Goal: Task Accomplishment & Management: Complete application form

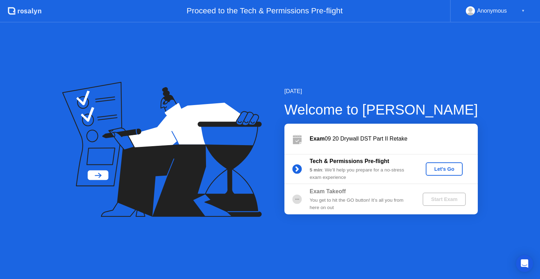
click at [452, 171] on div "Let's Go" at bounding box center [444, 169] width 31 height 6
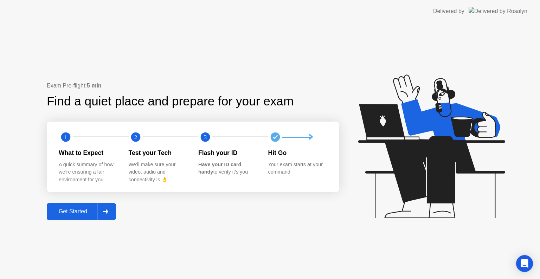
click at [68, 211] on div "Get Started" at bounding box center [73, 212] width 48 height 6
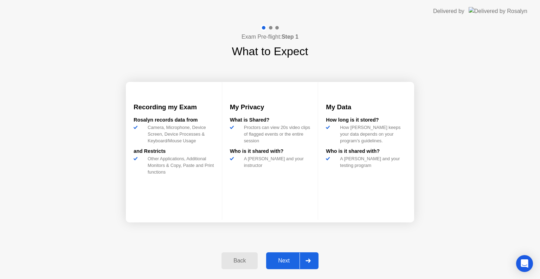
click at [277, 255] on button "Next" at bounding box center [292, 261] width 52 height 17
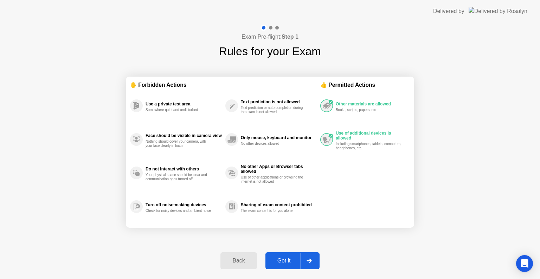
click at [281, 260] on div "Got it" at bounding box center [284, 261] width 33 height 6
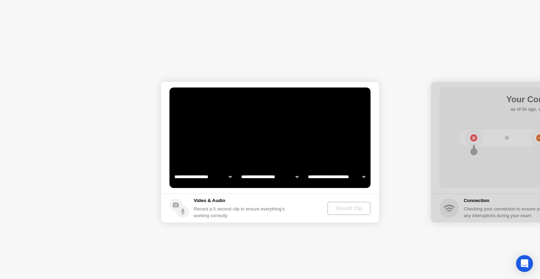
select select "**********"
select select "*******"
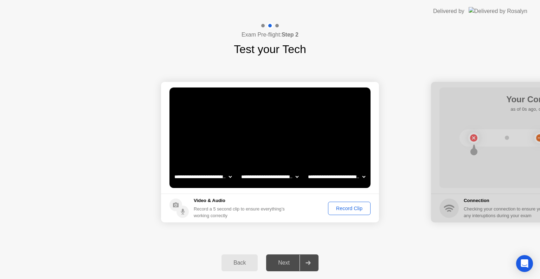
click at [342, 212] on button "Record Clip" at bounding box center [349, 208] width 43 height 13
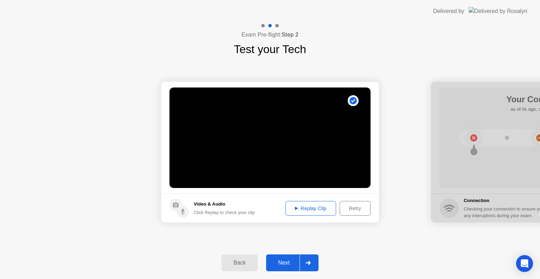
click at [318, 207] on div "Replay Clip" at bounding box center [311, 209] width 46 height 6
click at [350, 208] on div "Retry" at bounding box center [355, 209] width 26 height 6
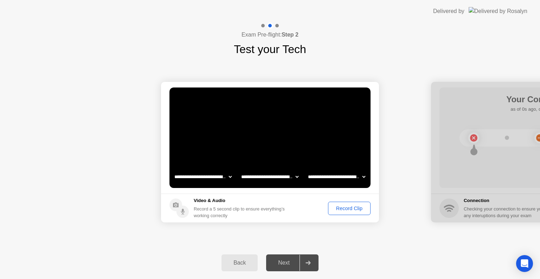
click at [350, 209] on div "Record Clip" at bounding box center [350, 209] width 38 height 6
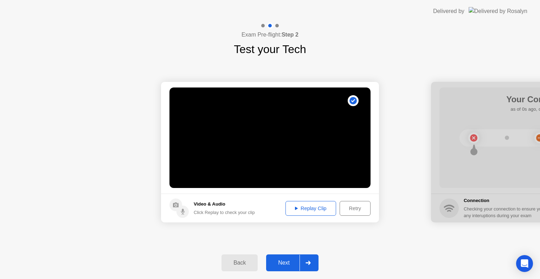
click at [286, 262] on div "Next" at bounding box center [283, 263] width 31 height 6
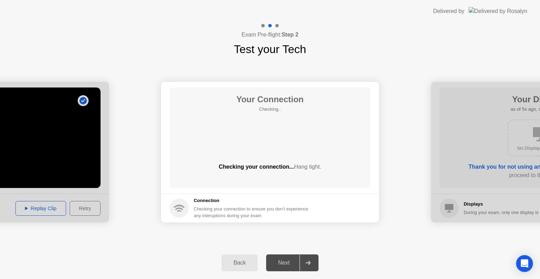
click at [368, 255] on div "Back Next" at bounding box center [270, 263] width 540 height 32
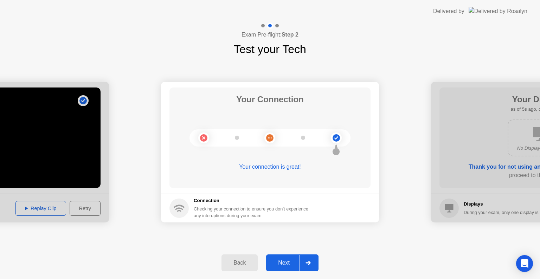
click at [288, 263] on div "Next" at bounding box center [283, 263] width 31 height 6
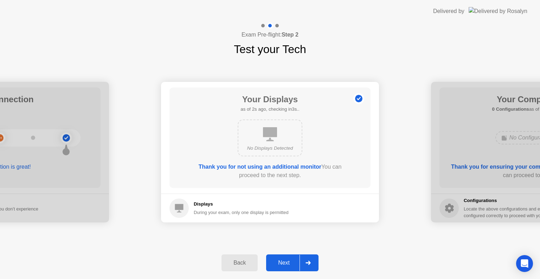
click at [286, 262] on div "Next" at bounding box center [283, 263] width 31 height 6
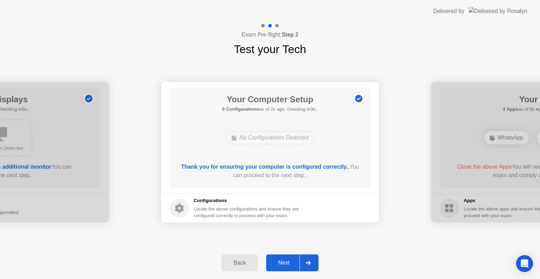
click at [292, 257] on button "Next" at bounding box center [292, 263] width 52 height 17
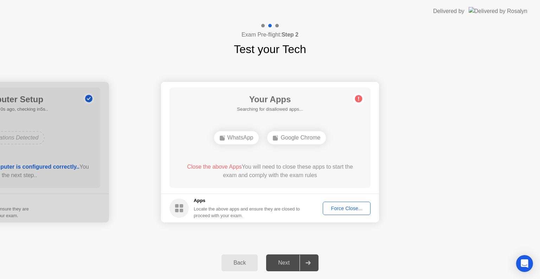
click at [336, 209] on div "Force Close..." at bounding box center [346, 209] width 43 height 6
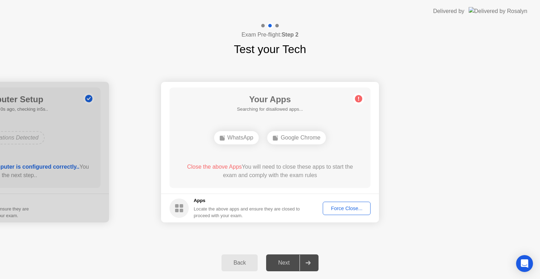
click at [339, 209] on div "Force Close..." at bounding box center [346, 209] width 43 height 6
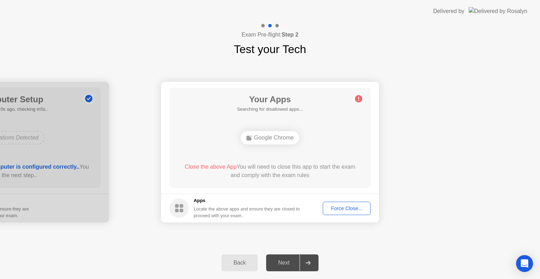
click at [268, 139] on div "Google Chrome" at bounding box center [270, 137] width 59 height 13
click at [335, 182] on div "Close the above App You will need to close this app to start the exam and compl…" at bounding box center [270, 173] width 181 height 20
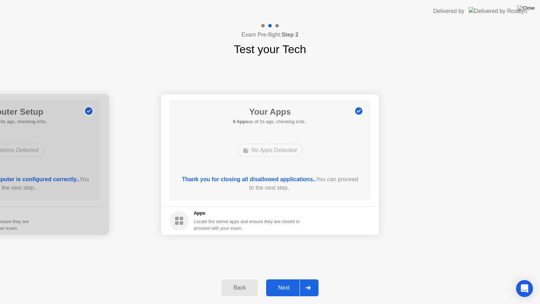
click at [286, 279] on div "Next" at bounding box center [283, 288] width 31 height 6
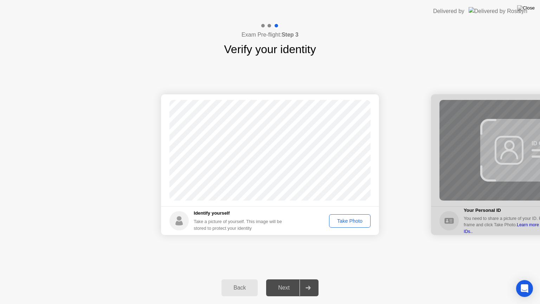
click at [348, 222] on div "Take Photo" at bounding box center [350, 221] width 37 height 6
click at [277, 279] on div "Next" at bounding box center [283, 288] width 31 height 6
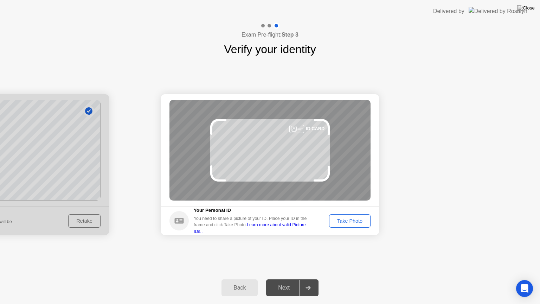
click at [346, 222] on div "Take Photo" at bounding box center [350, 221] width 37 height 6
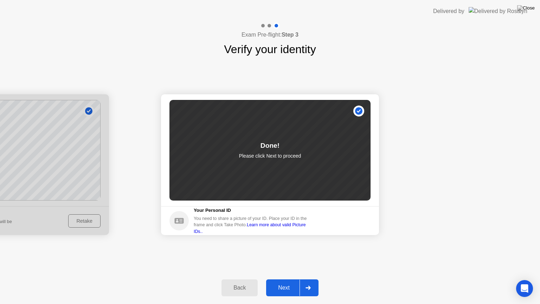
click at [281, 279] on div "Next" at bounding box center [283, 288] width 31 height 6
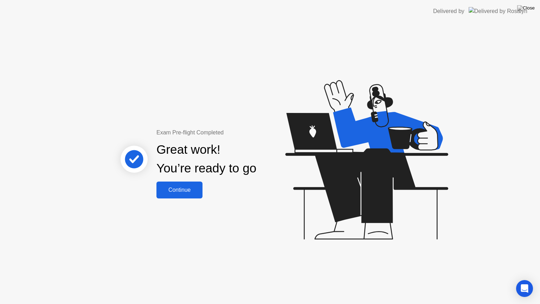
click at [178, 188] on div "Continue" at bounding box center [180, 190] width 42 height 6
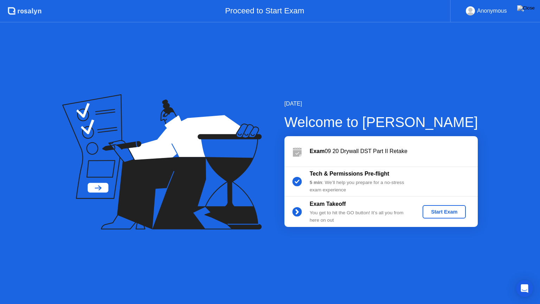
click at [442, 211] on div "Start Exam" at bounding box center [445, 212] width 38 height 6
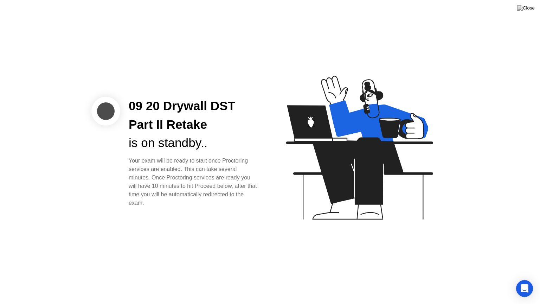
click at [260, 231] on div "09 20 Drywall DST Part II Retake is on standby.. Your exam will be ready to sta…" at bounding box center [270, 152] width 540 height 304
click at [175, 205] on div "Your exam will be ready to start once Proctoring services are enabled. This can…" at bounding box center [194, 182] width 130 height 51
click at [175, 209] on div "09 20 Drywall DST Part II Retake is on standby.. Your exam will be ready to sta…" at bounding box center [270, 152] width 540 height 304
click at [523, 279] on icon "Open Intercom Messenger" at bounding box center [525, 288] width 8 height 9
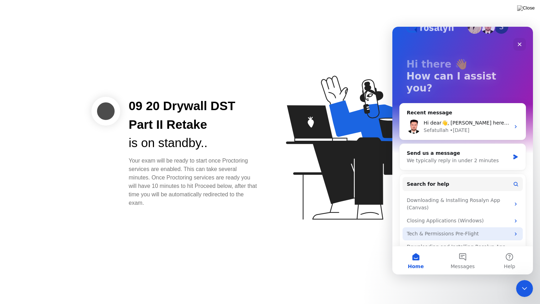
scroll to position [27, 0]
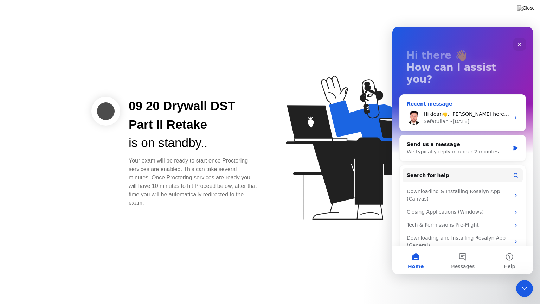
click at [500, 111] on span "Hi dear👋, [PERSON_NAME] here from [PERSON_NAME] Support Team. ﻿How can I help y…" at bounding box center [545, 114] width 243 height 6
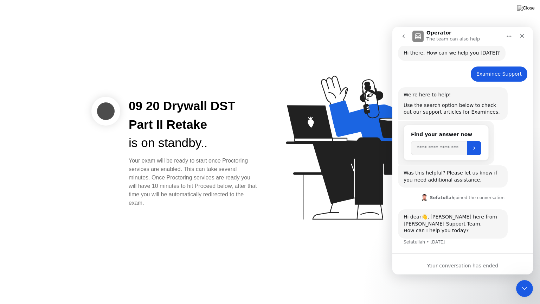
scroll to position [36, 0]
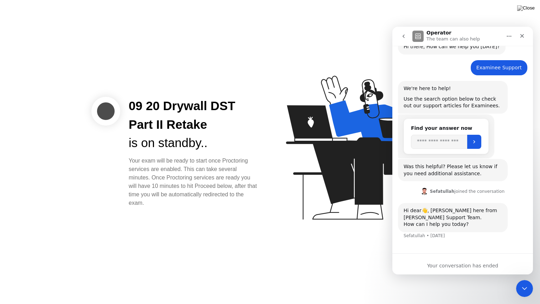
drag, startPoint x: 438, startPoint y: 262, endPoint x: 444, endPoint y: 260, distance: 5.5
click at [439, 262] on div "Your conversation has ended" at bounding box center [463, 265] width 141 height 7
click at [463, 265] on div "Your conversation has ended" at bounding box center [463, 265] width 141 height 7
click at [467, 246] on div "Hi dear👋, [PERSON_NAME] here from [PERSON_NAME] Support Team. ﻿How can I help y…" at bounding box center [462, 225] width 129 height 45
click at [525, 279] on icon "Close Intercom Messenger" at bounding box center [524, 287] width 8 height 8
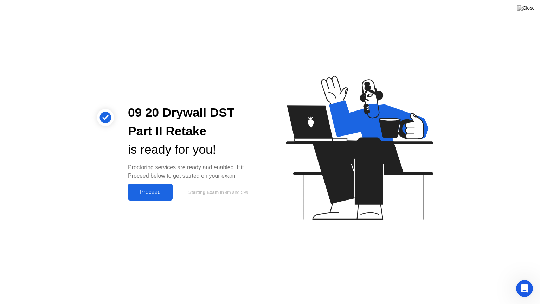
click at [198, 228] on div "09 20 Drywall DST Part II Retake is ready for you! Proctoring services are read…" at bounding box center [270, 152] width 540 height 304
click at [188, 234] on div "09 20 Drywall DST Part II Retake is ready for you! Proctoring services are read…" at bounding box center [270, 152] width 540 height 304
click at [144, 193] on div "Proceed" at bounding box center [150, 192] width 40 height 6
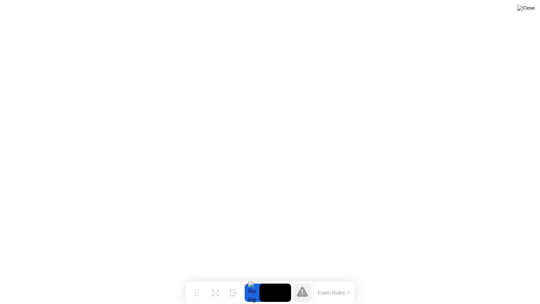
click at [343, 279] on button "Exam Rules" at bounding box center [334, 293] width 37 height 6
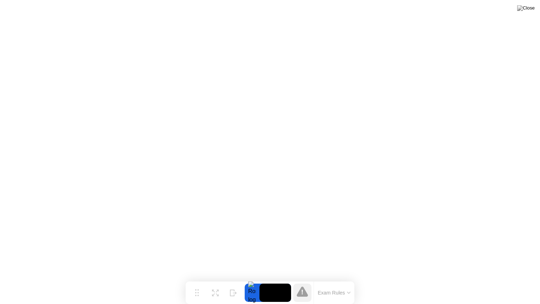
click at [338, 279] on button "Exam Rules" at bounding box center [334, 293] width 37 height 6
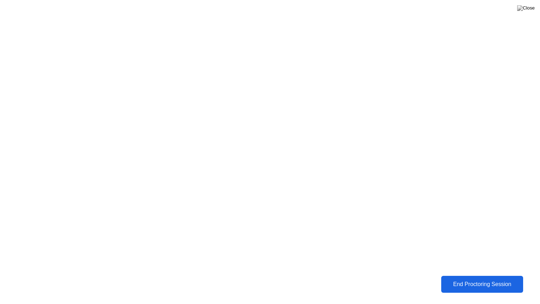
click at [462, 279] on div "End Proctoring Session" at bounding box center [483, 284] width 78 height 6
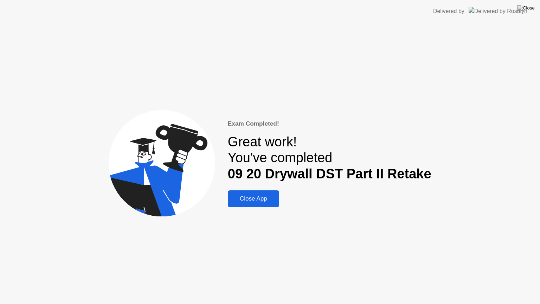
click at [255, 198] on div "Close App" at bounding box center [253, 198] width 47 height 7
